Goal: Task Accomplishment & Management: Manage account settings

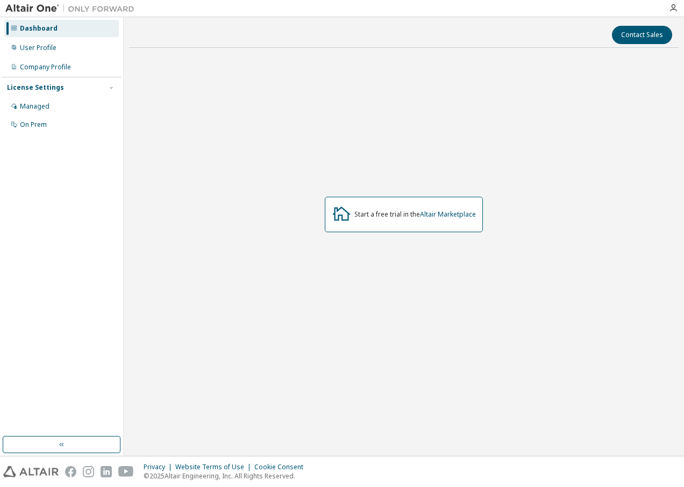
click at [37, 121] on div "On Prem" at bounding box center [33, 124] width 27 height 9
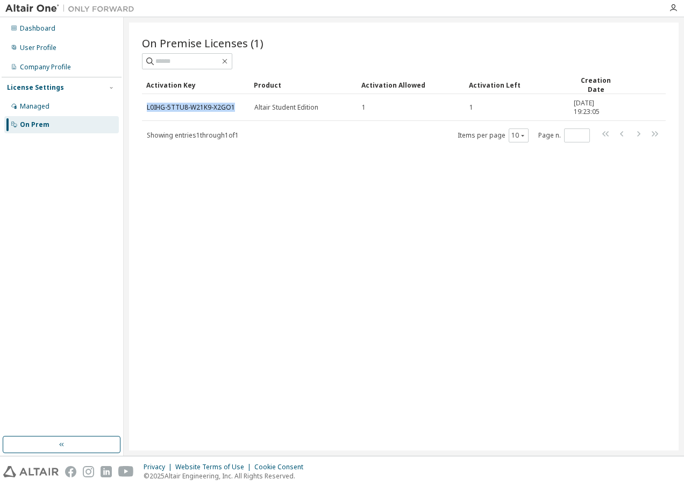
drag, startPoint x: 234, startPoint y: 105, endPoint x: 146, endPoint y: 108, distance: 88.2
click at [146, 108] on td "L0IHG-5TTU8-W21K9-X2GO1" at bounding box center [195, 107] width 107 height 27
copy link "L0IHG-5TTU8-W21K9-X2GO1"
click at [226, 249] on div "On Premise Licenses (1) Clear Load Save Save As Field Operator Value Select fil…" at bounding box center [403, 237] width 549 height 428
click at [205, 106] on link "L0IHG-5TTU8-W21K9-X2GO1" at bounding box center [191, 107] width 88 height 9
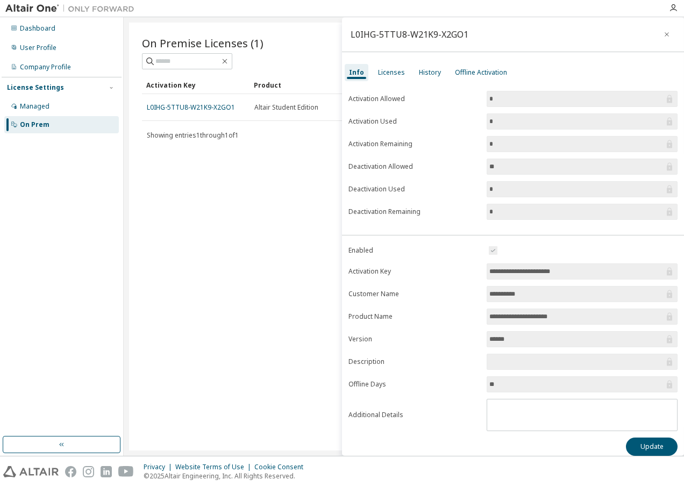
click at [390, 73] on div "Licenses" at bounding box center [391, 72] width 27 height 9
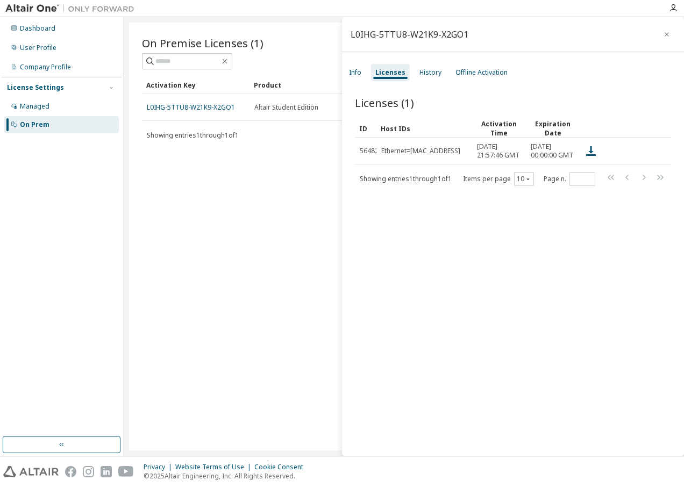
click at [654, 157] on icon at bounding box center [659, 151] width 10 height 13
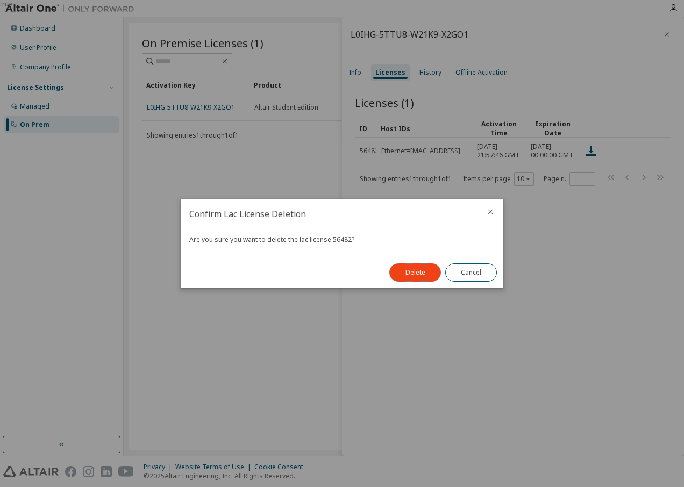
click at [426, 270] on button "Delete" at bounding box center [415, 272] width 52 height 18
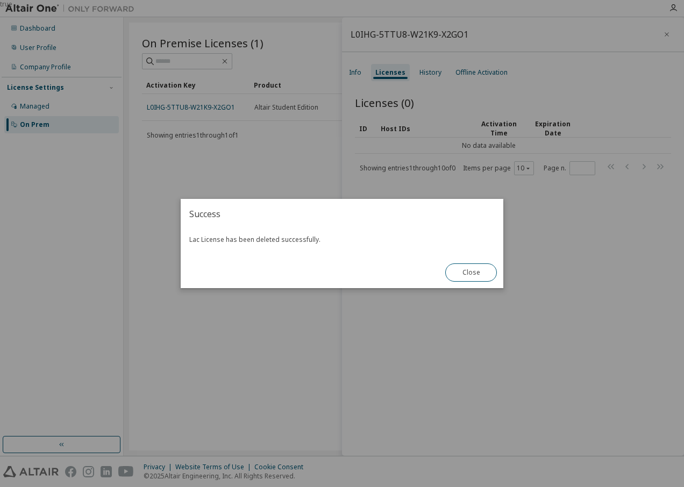
drag, startPoint x: 476, startPoint y: 270, endPoint x: 452, endPoint y: 275, distance: 24.2
click at [477, 270] on button "Close" at bounding box center [471, 272] width 52 height 18
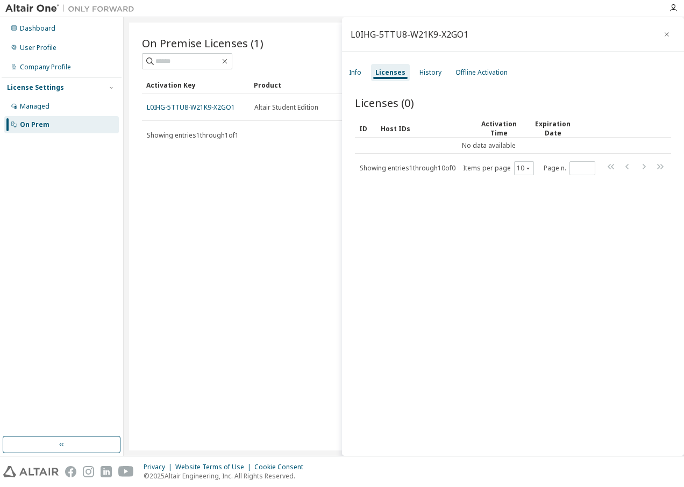
click at [198, 238] on div "On Premise Licenses (1) Clear Load Save Save As Field Operator Value Select fil…" at bounding box center [403, 237] width 549 height 428
click at [664, 34] on icon "button" at bounding box center [666, 34] width 4 height 4
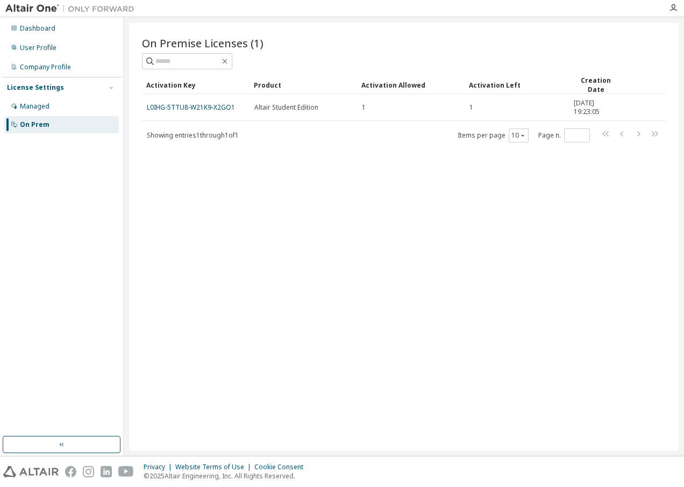
click at [198, 106] on link "L0IHG-5TTU8-W21K9-X2GO1" at bounding box center [191, 107] width 88 height 9
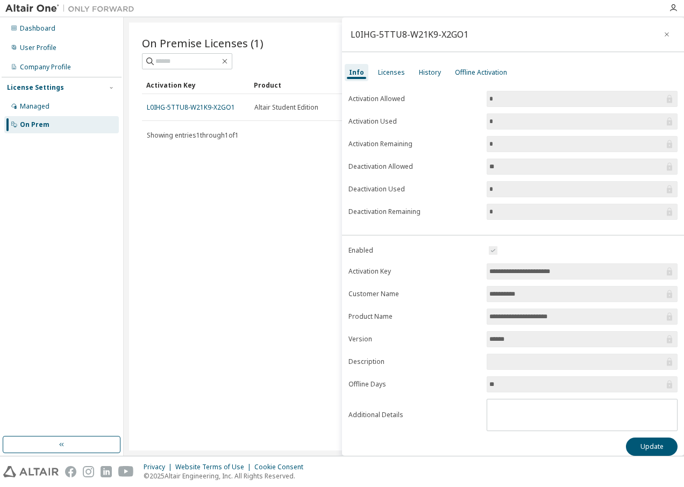
click at [661, 30] on button "button" at bounding box center [666, 34] width 17 height 17
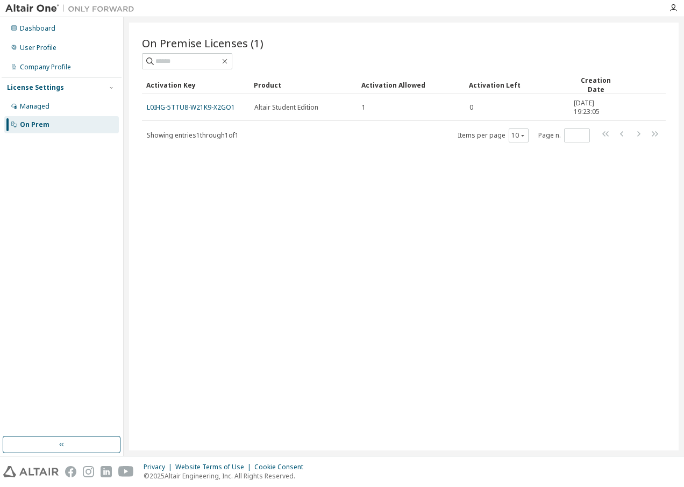
click at [205, 107] on link "L0IHG-5TTU8-W21K9-X2GO1" at bounding box center [191, 107] width 88 height 9
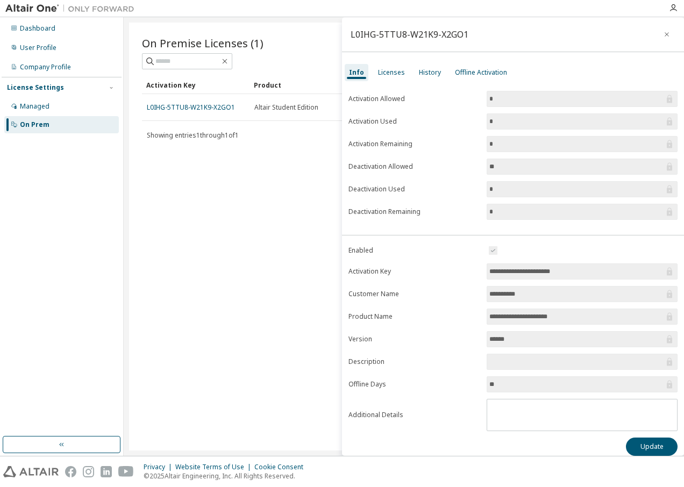
click at [391, 75] on div "Licenses" at bounding box center [391, 72] width 27 height 9
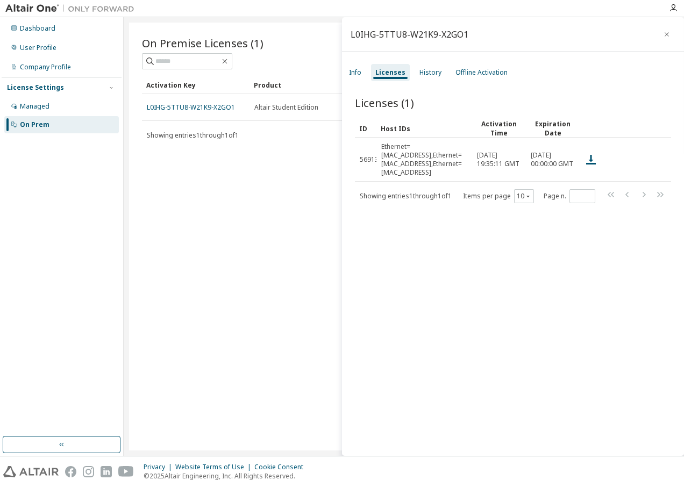
click at [658, 159] on icon at bounding box center [659, 160] width 3 height 3
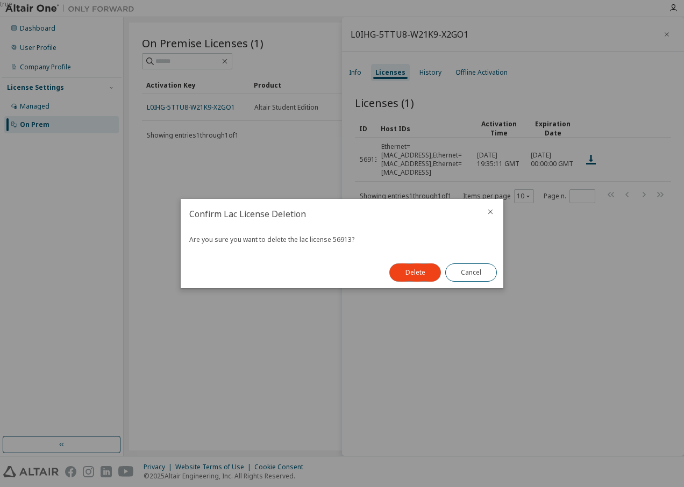
click at [418, 272] on button "Delete" at bounding box center [415, 272] width 52 height 18
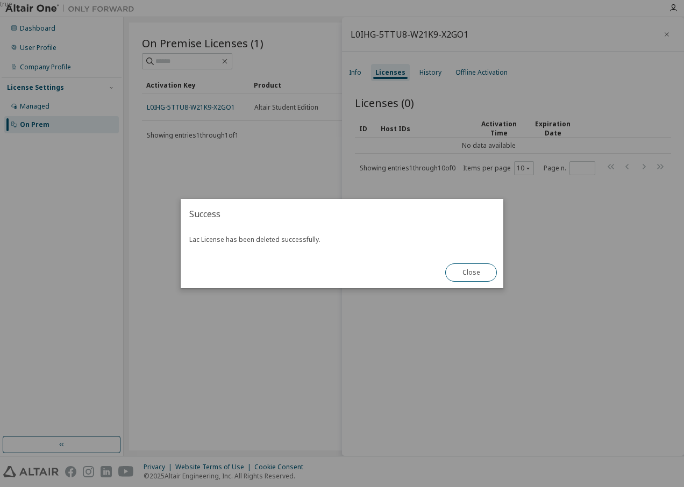
click at [466, 270] on button "Close" at bounding box center [471, 272] width 52 height 18
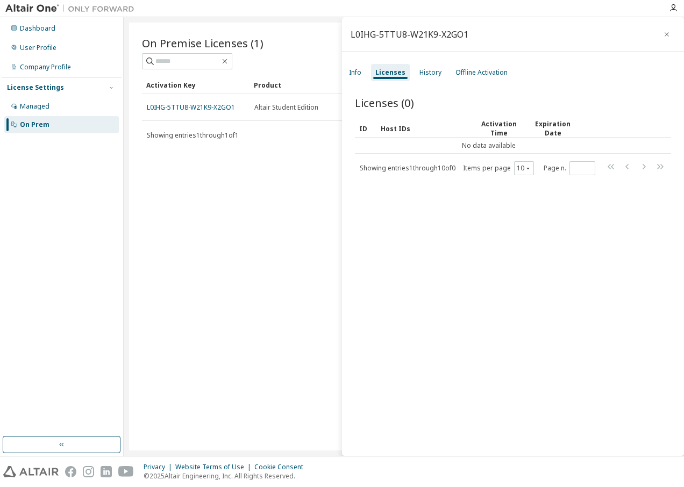
click at [261, 217] on div "On Premise Licenses (1) Clear Load Save Save As Field Operator Value Select fil…" at bounding box center [403, 237] width 549 height 428
click at [665, 38] on button "button" at bounding box center [666, 34] width 17 height 17
